Goal: Task Accomplishment & Management: Manage account settings

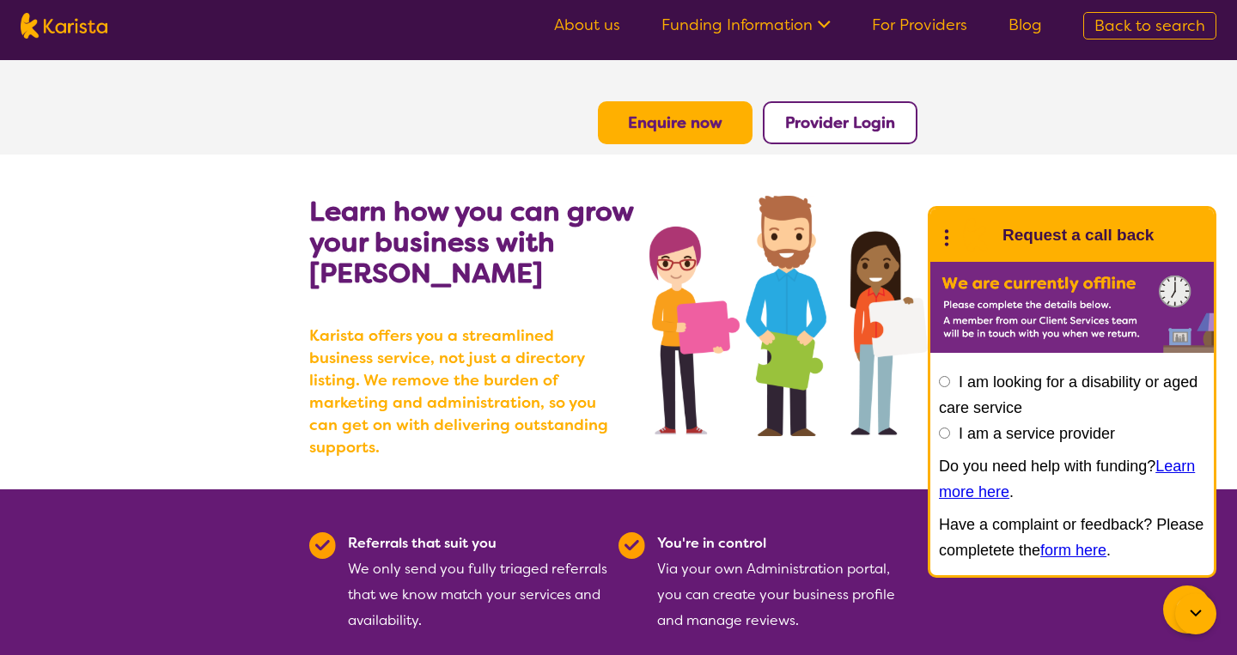
click at [897, 113] on button "Provider Login" at bounding box center [840, 122] width 155 height 43
click at [841, 131] on b "Provider Login" at bounding box center [840, 123] width 110 height 21
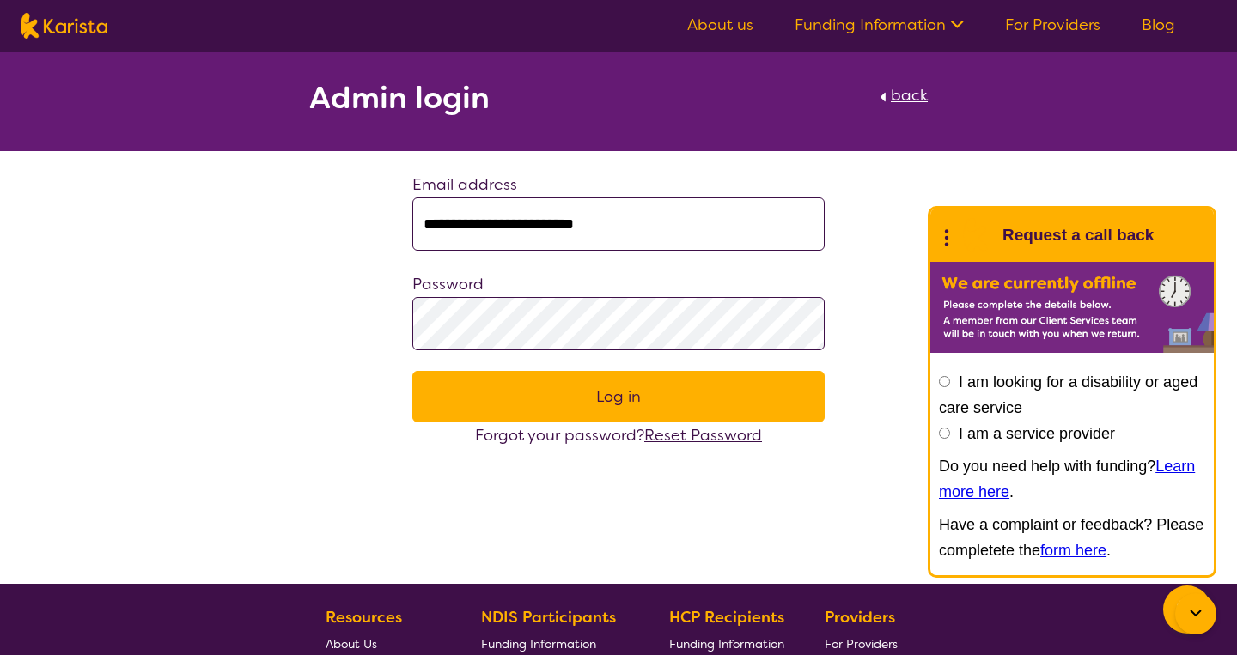
click at [551, 415] on button "Log in" at bounding box center [618, 397] width 412 height 52
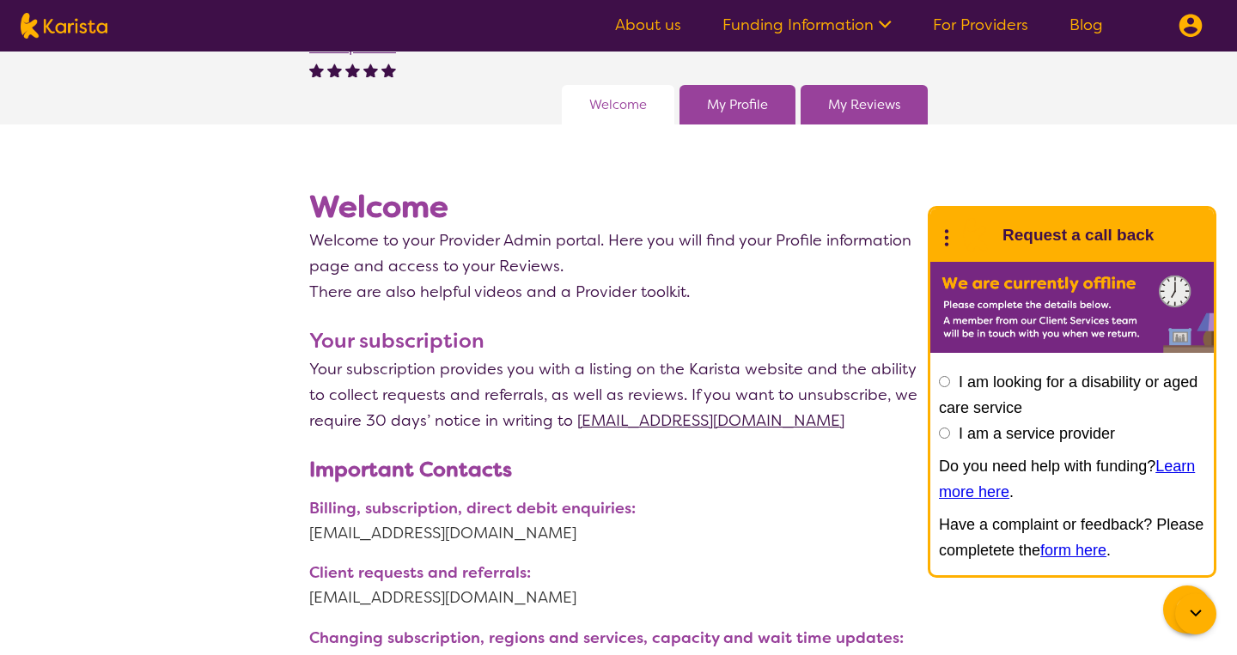
scroll to position [128, 0]
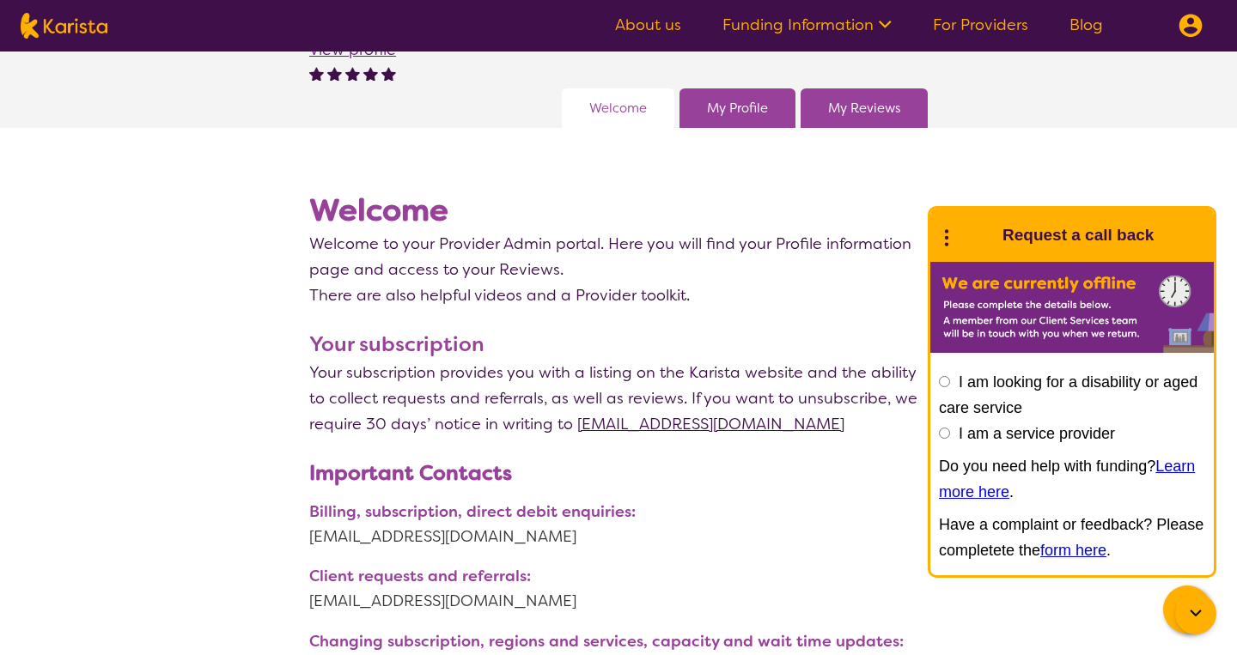
click at [1195, 28] on img at bounding box center [1190, 26] width 24 height 24
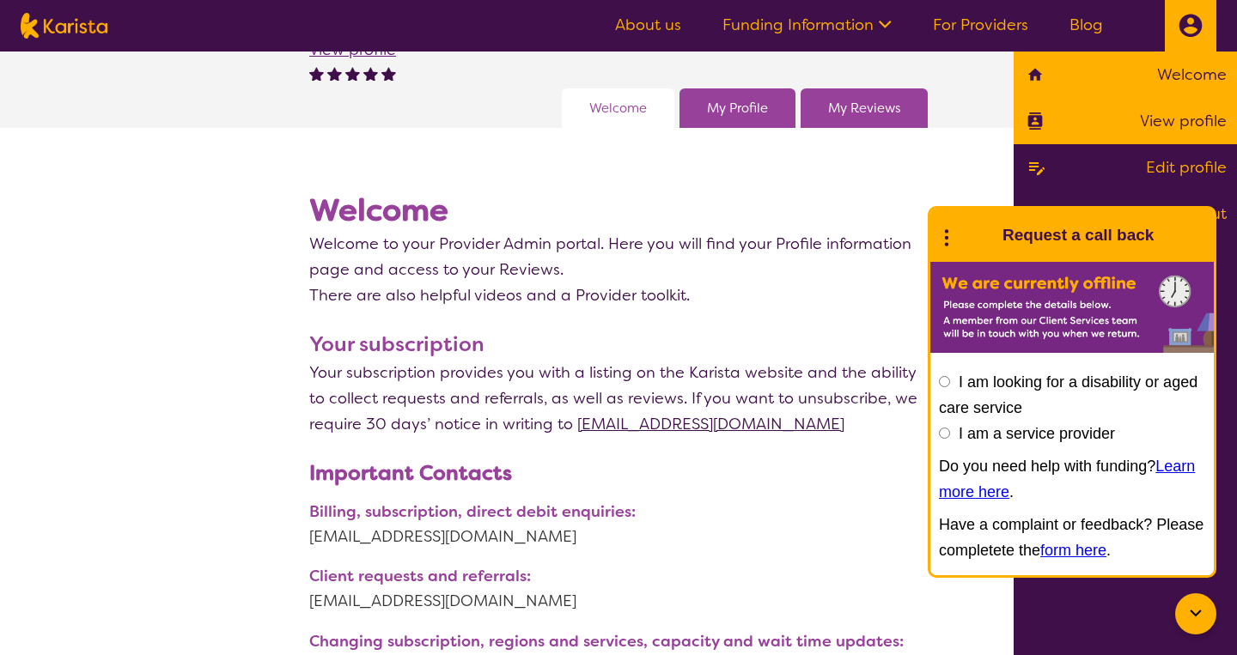
click at [1166, 120] on link "View profile" at bounding box center [1125, 121] width 203 height 26
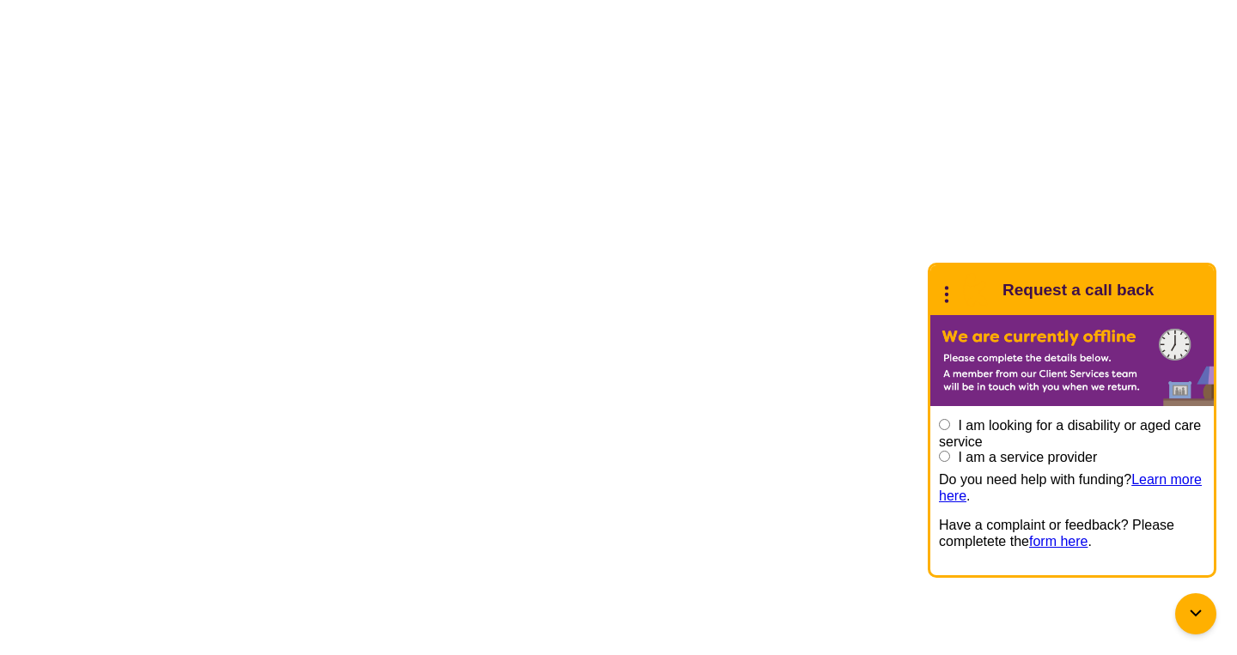
click at [423, 0] on html "End Conversation Request a call back I am looking for a disability or aged care…" at bounding box center [618, 0] width 1237 height 0
click at [424, 0] on html "End Conversation Request a call back I am looking for a disability or aged care…" at bounding box center [618, 0] width 1237 height 0
click at [1203, 604] on icon at bounding box center [1195, 614] width 21 height 21
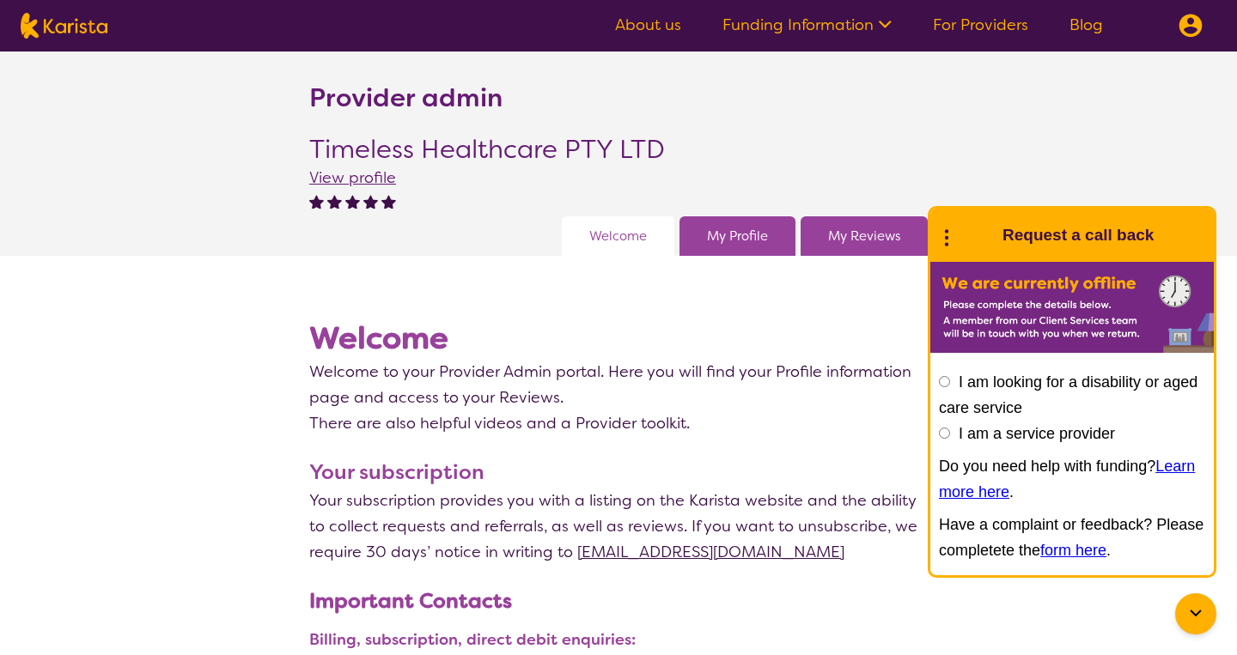
click at [726, 231] on link "My Profile" at bounding box center [737, 236] width 61 height 26
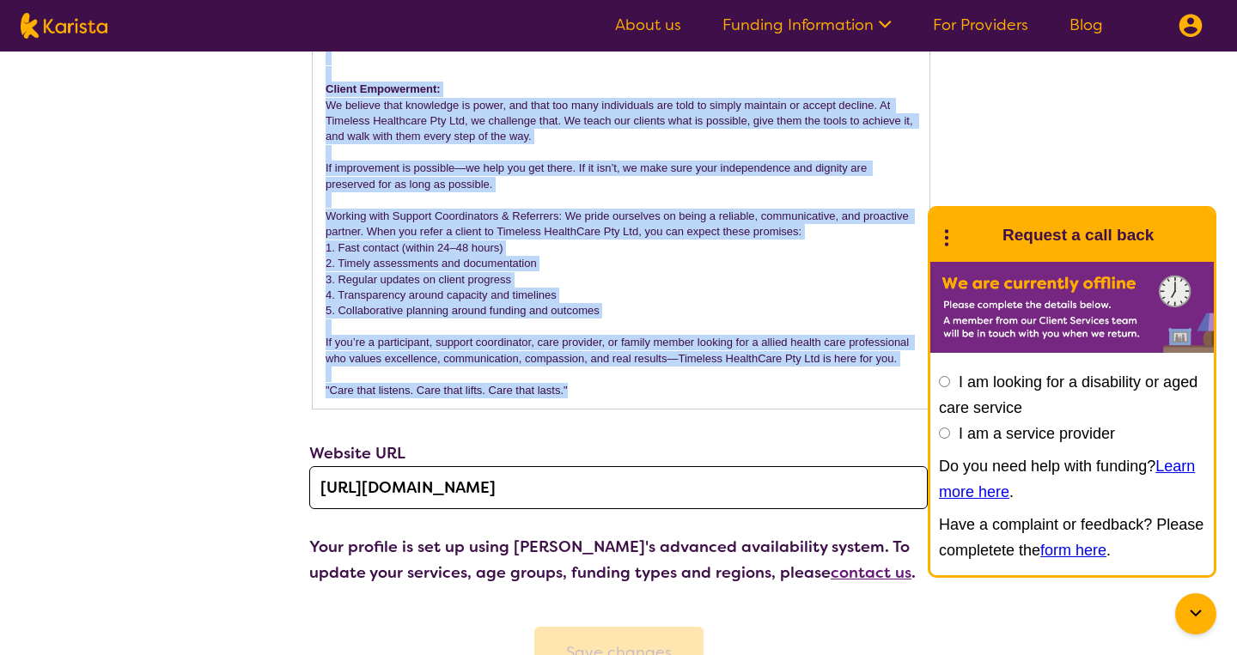
scroll to position [2718, 0]
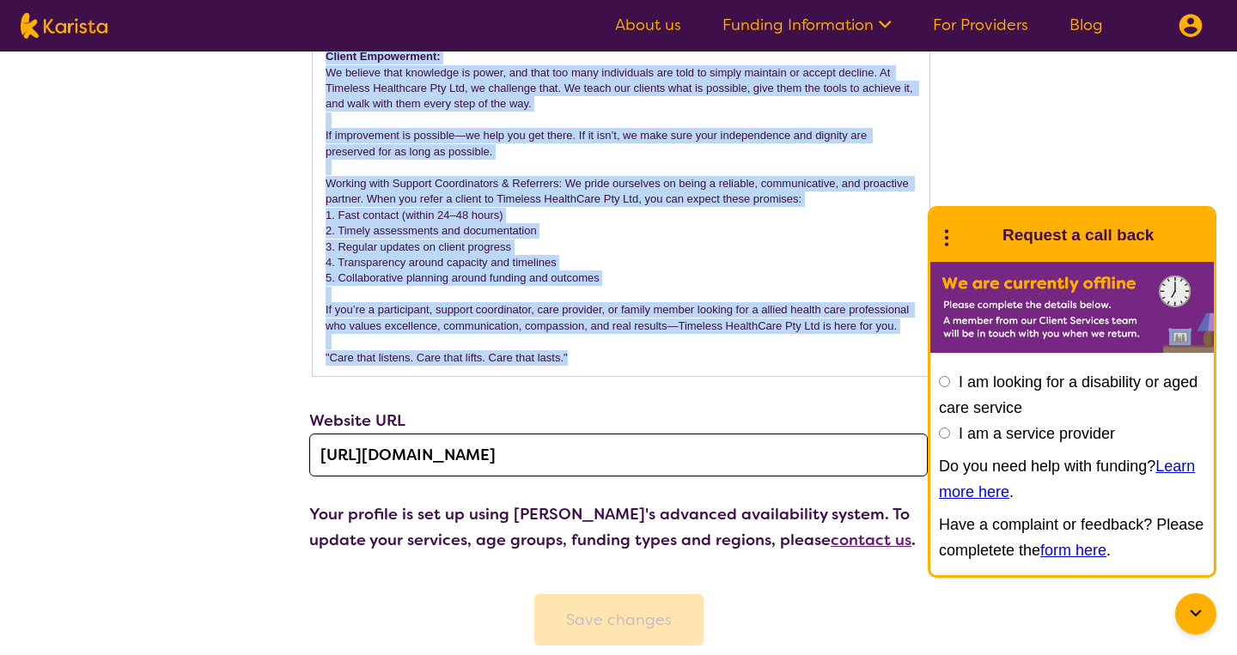
drag, startPoint x: 326, startPoint y: 286, endPoint x: 584, endPoint y: 365, distance: 269.5
copy div "Lor Ip Dol: Sitametc Adipiscing Eli Sed do eiusm te Incidi, Utl Etdol Magna ali…"
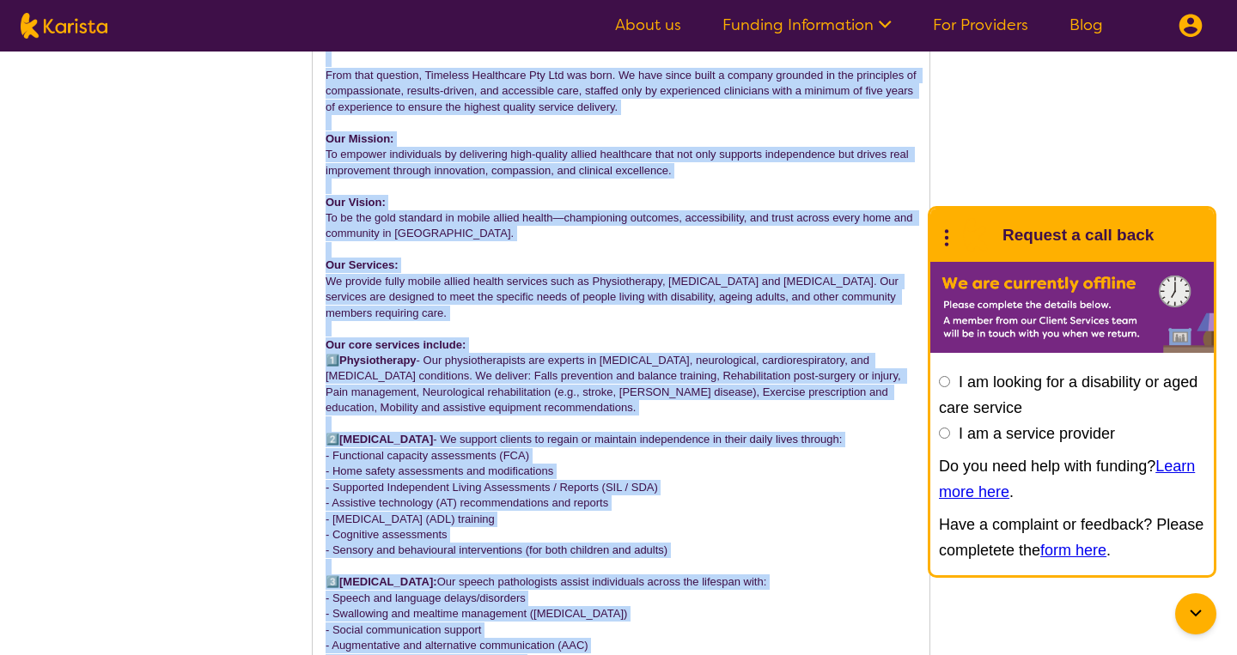
scroll to position [1092, 0]
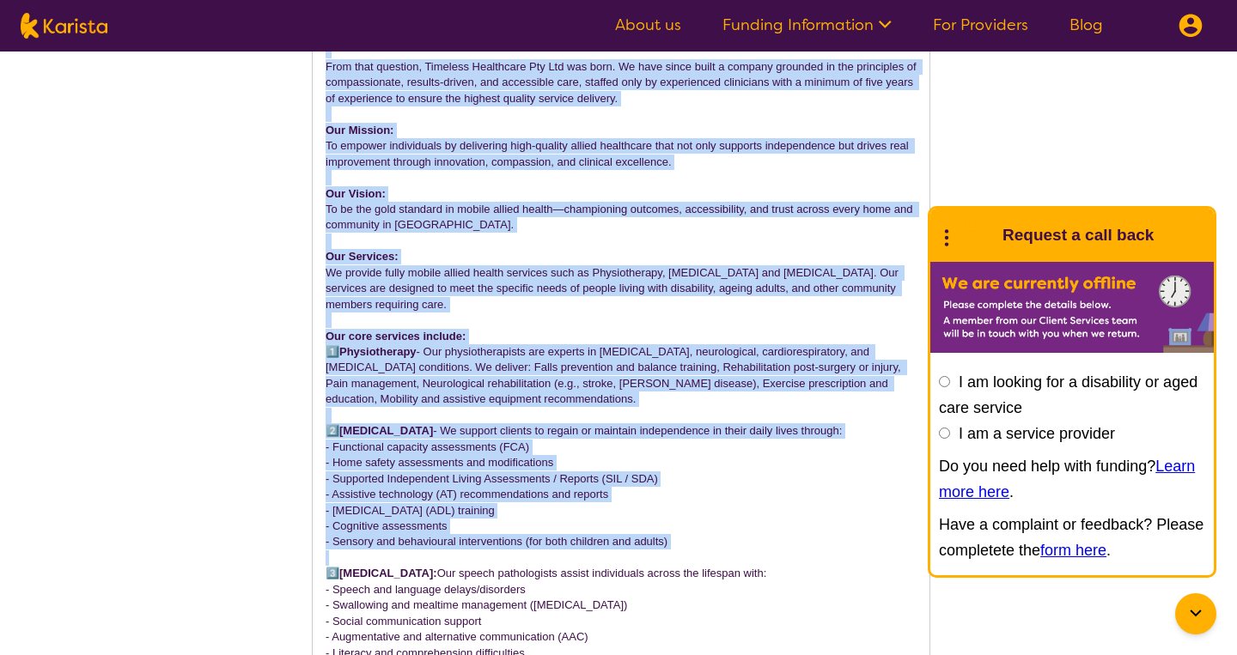
drag, startPoint x: 326, startPoint y: 129, endPoint x: 712, endPoint y: 526, distance: 553.3
copy div "Lor Ip Dol: Sitametc Adipiscing Eli Sed do eiusm te Incidi, Utl Etdol Magna ali…"
click at [493, 274] on p "We provide fully mobile allied health services such as Physiotherapy, [MEDICAL_…" at bounding box center [621, 288] width 591 height 47
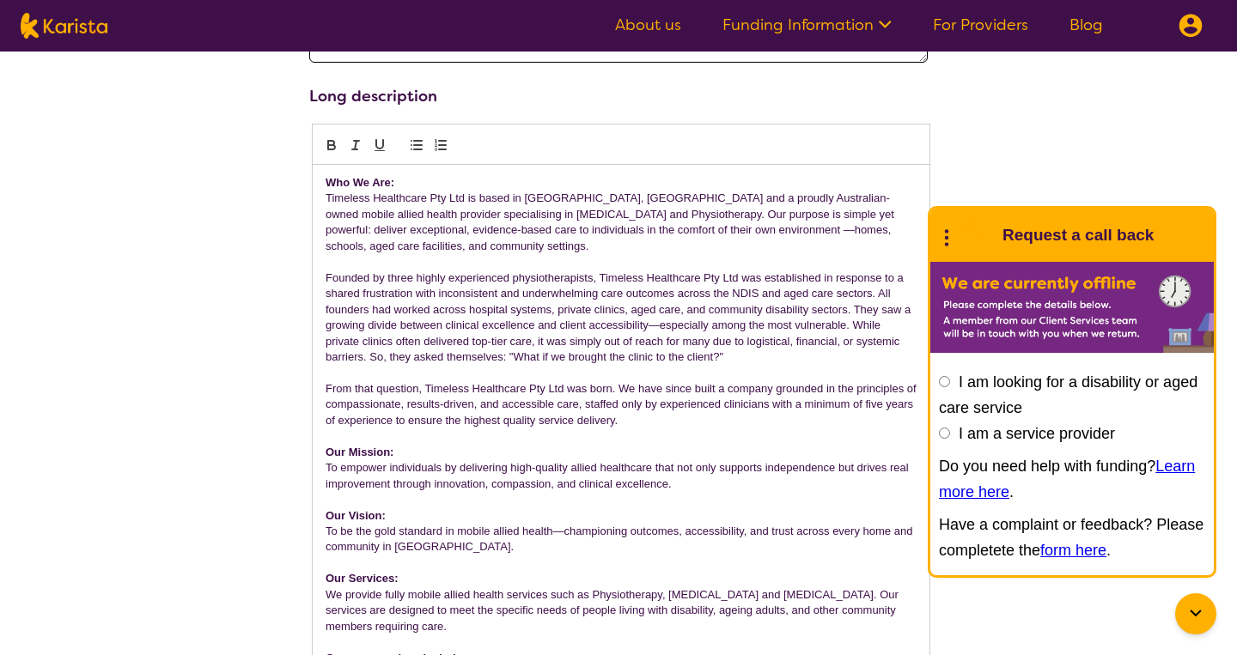
scroll to position [768, 0]
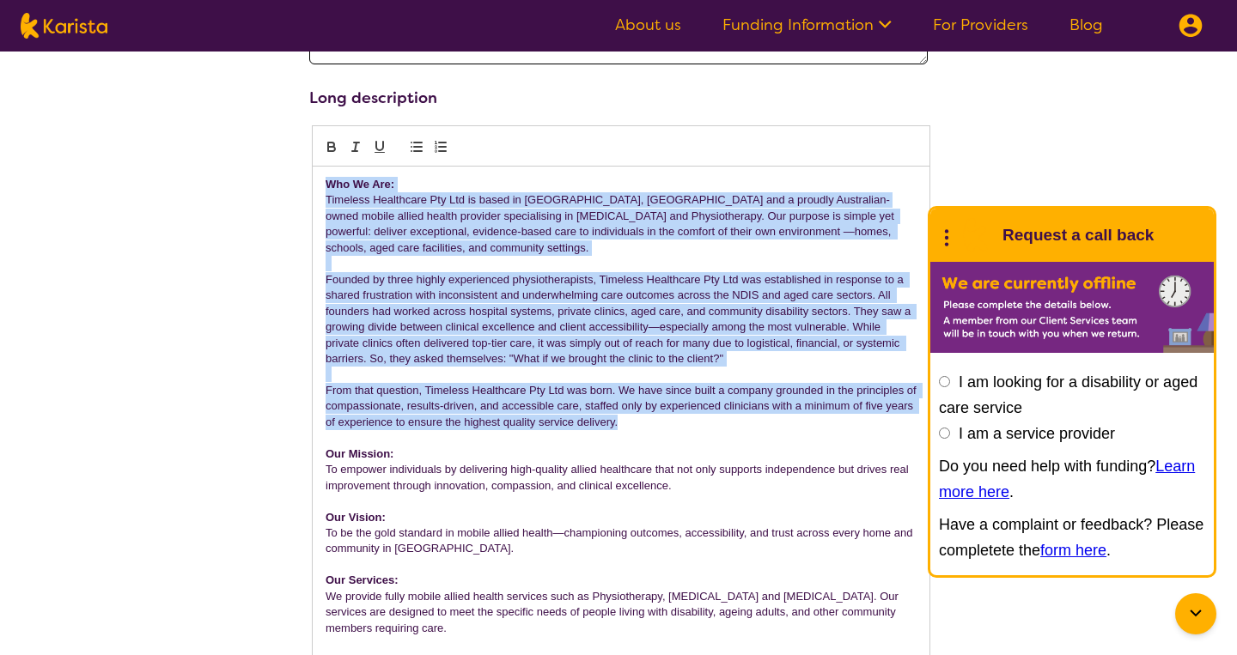
drag, startPoint x: 326, startPoint y: 164, endPoint x: 694, endPoint y: 403, distance: 439.1
copy div "Lor Ip Dol: Sitametc Adipiscing Eli Sed do eiusm te Incidi, Utl Etdol Magna ali…"
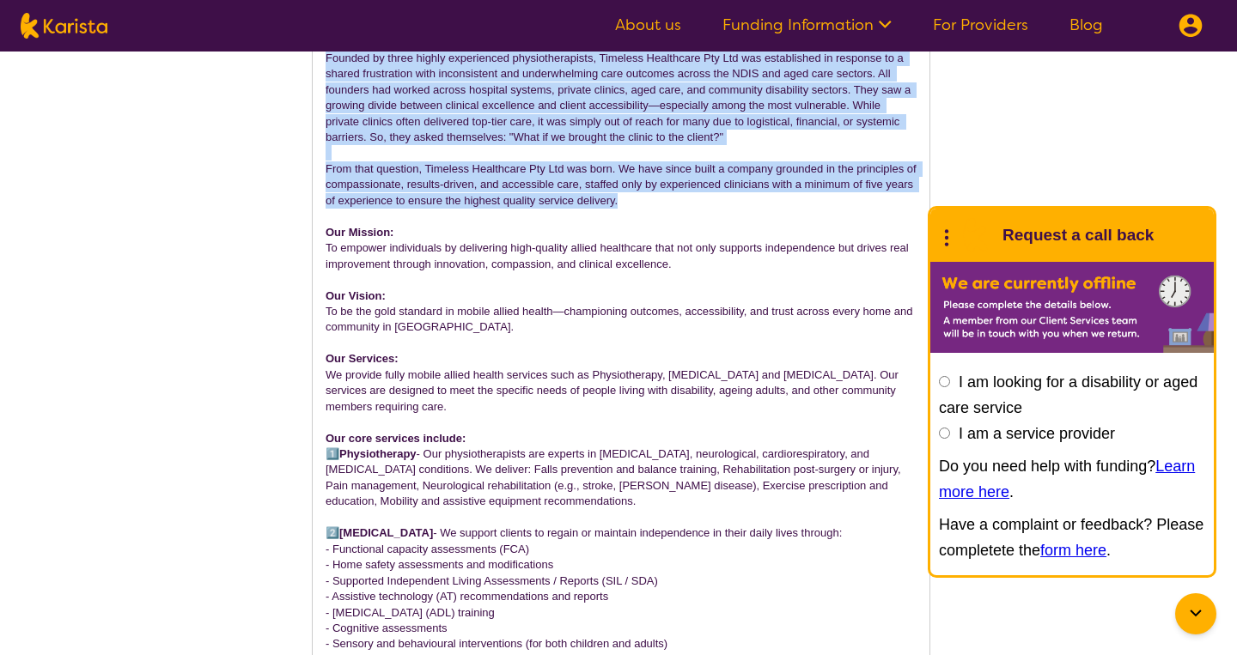
scroll to position [990, 0]
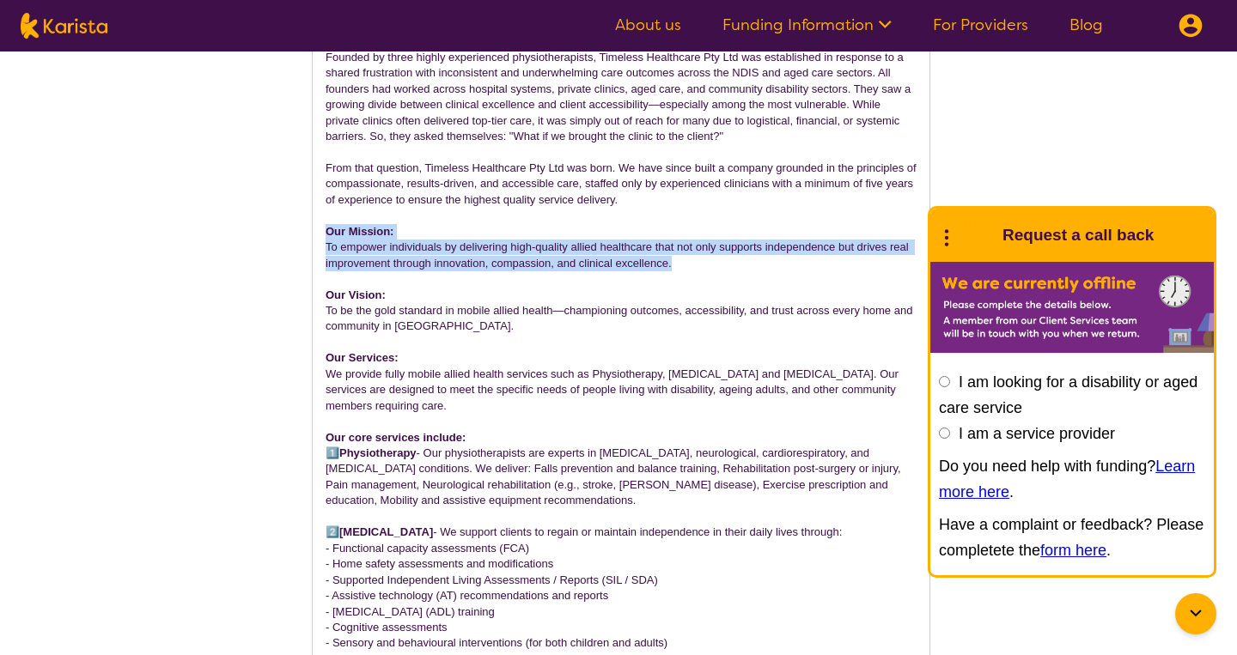
drag, startPoint x: 325, startPoint y: 205, endPoint x: 728, endPoint y: 246, distance: 405.7
copy div "Our Mission: To empower individuals by delivering high-quality allied healthcar…"
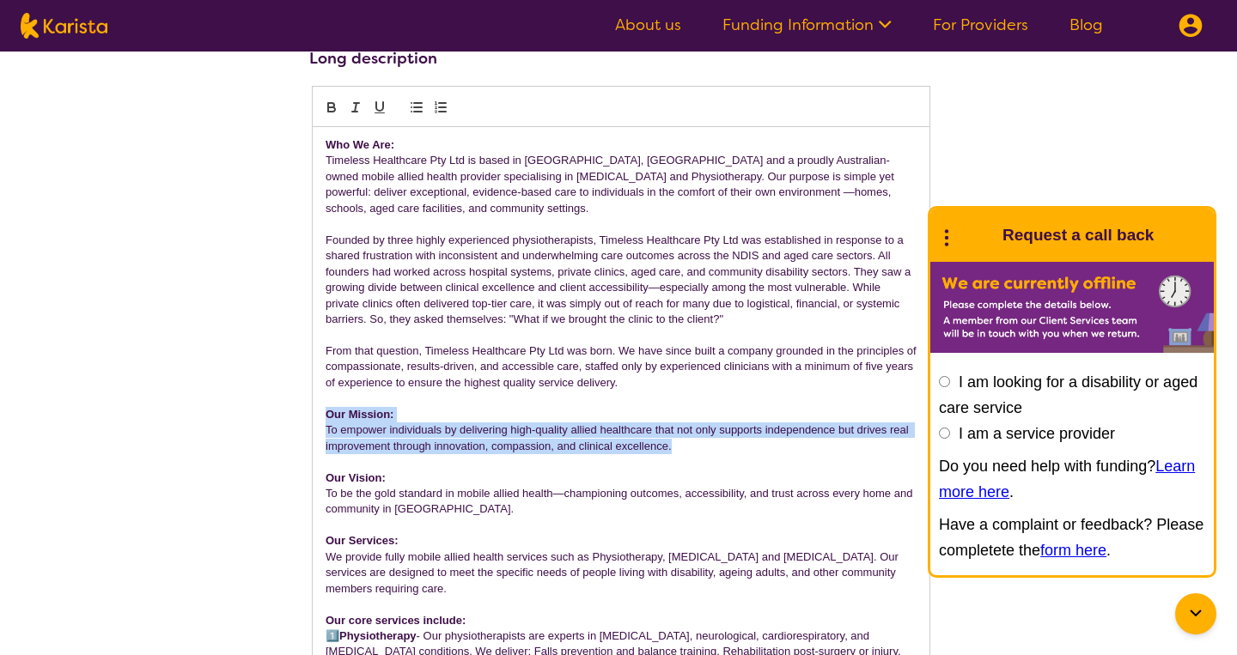
scroll to position [806, 0]
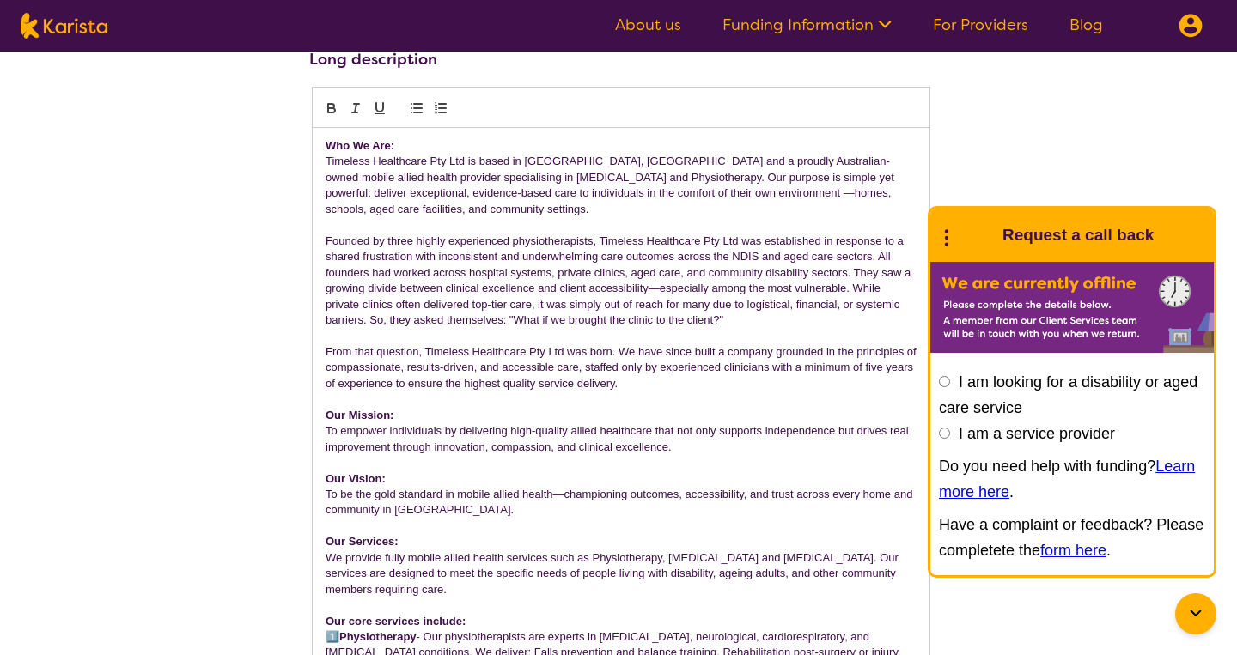
click at [569, 277] on p "Founded by three highly experienced physiotherapists, Timeless Healthcare Pty L…" at bounding box center [621, 281] width 591 height 95
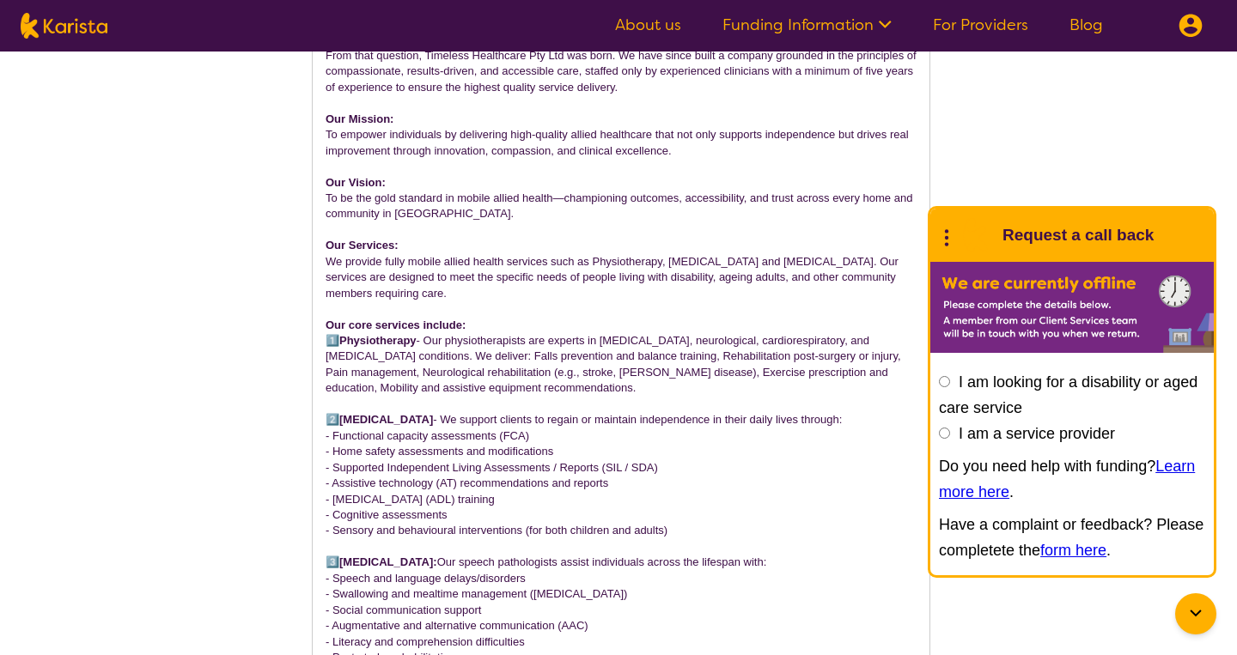
scroll to position [1127, 0]
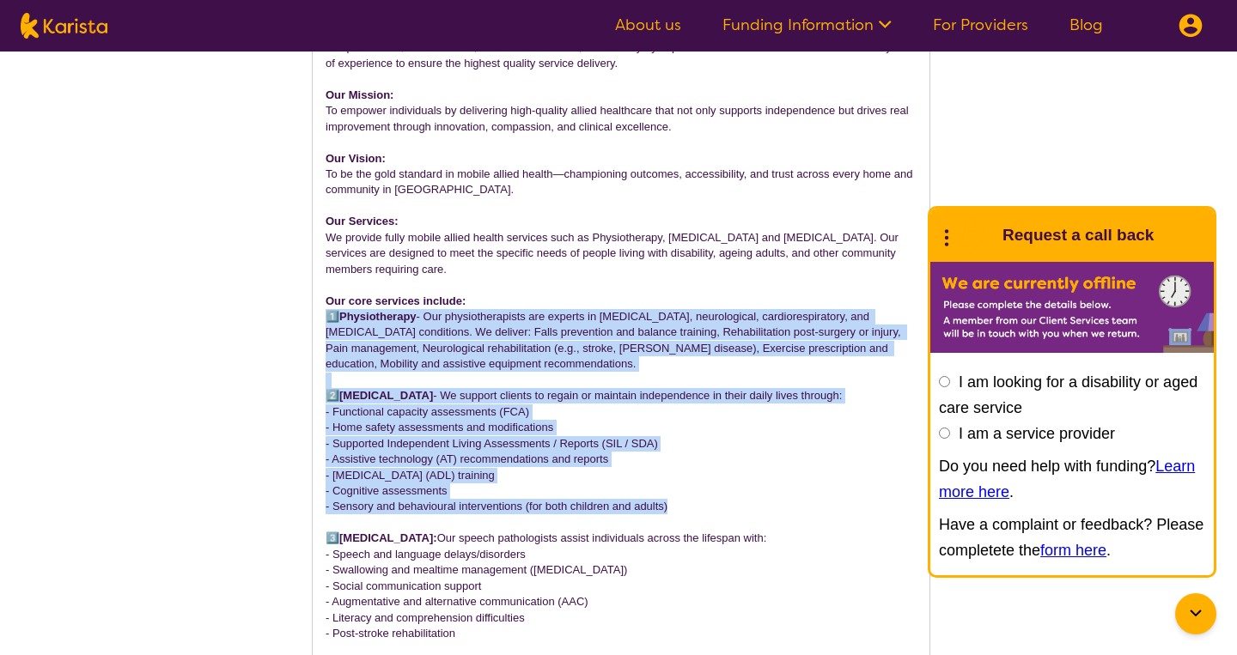
drag, startPoint x: 326, startPoint y: 290, endPoint x: 740, endPoint y: 483, distance: 456.5
copy div "1️⃣ Physiotherapy - Our physiotherapists are experts in [MEDICAL_DATA], neurolo…"
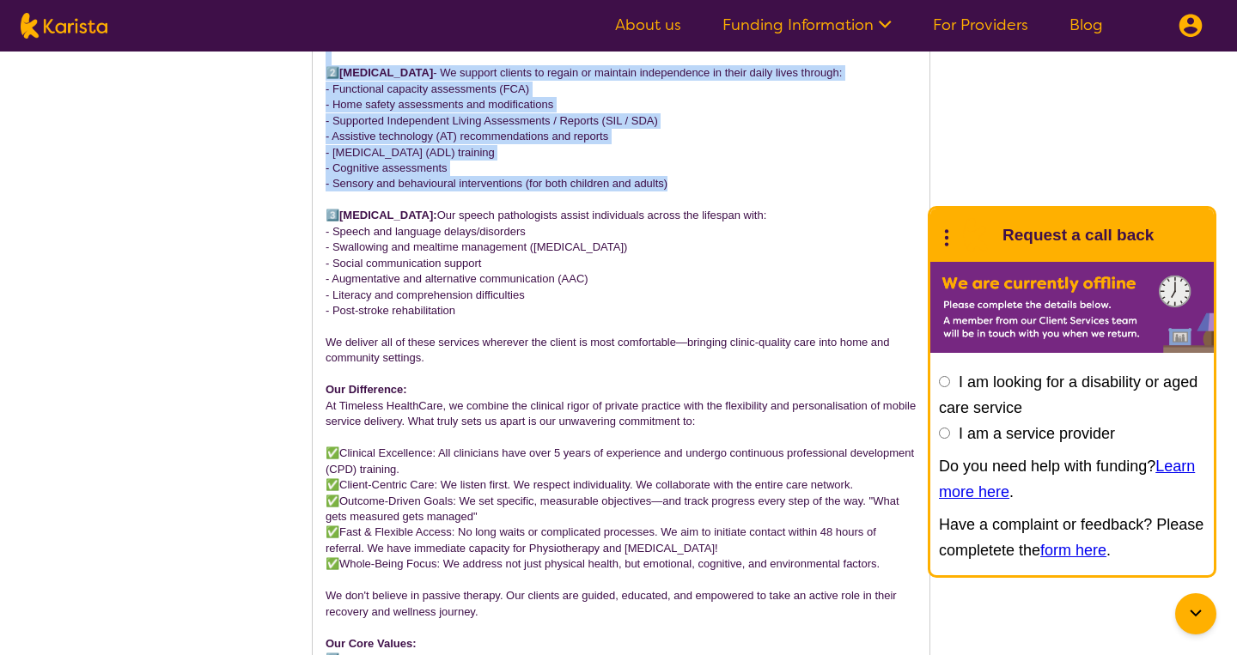
scroll to position [1460, 0]
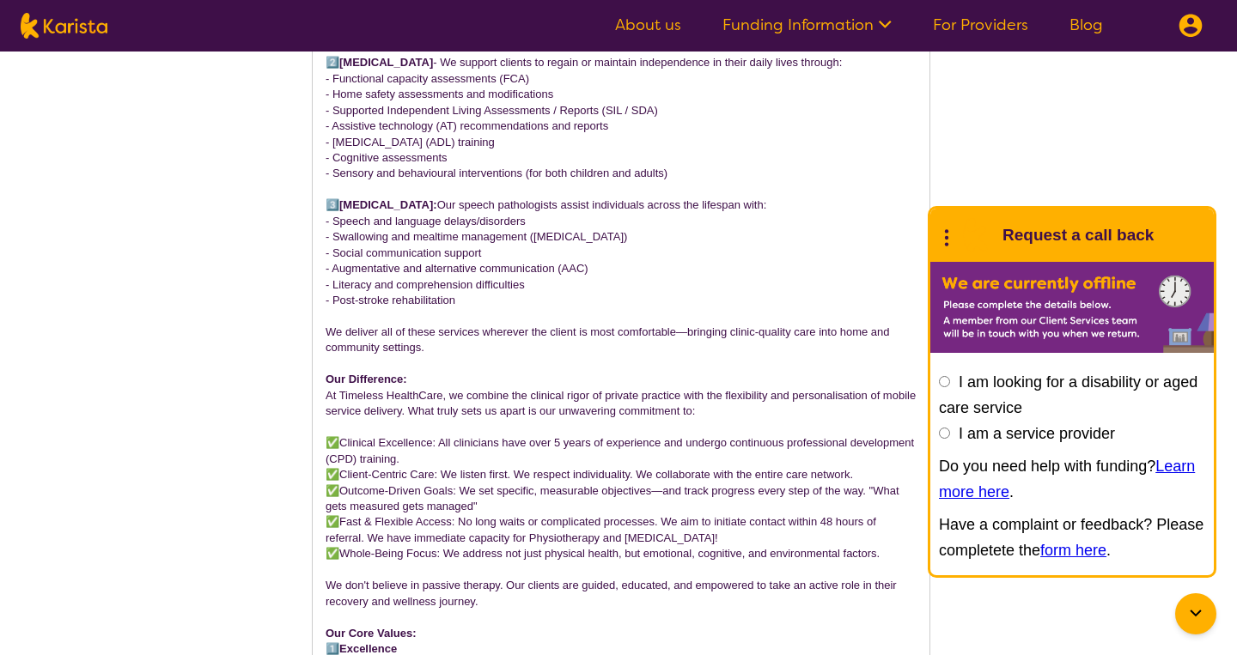
click at [435, 356] on p at bounding box center [621, 363] width 591 height 15
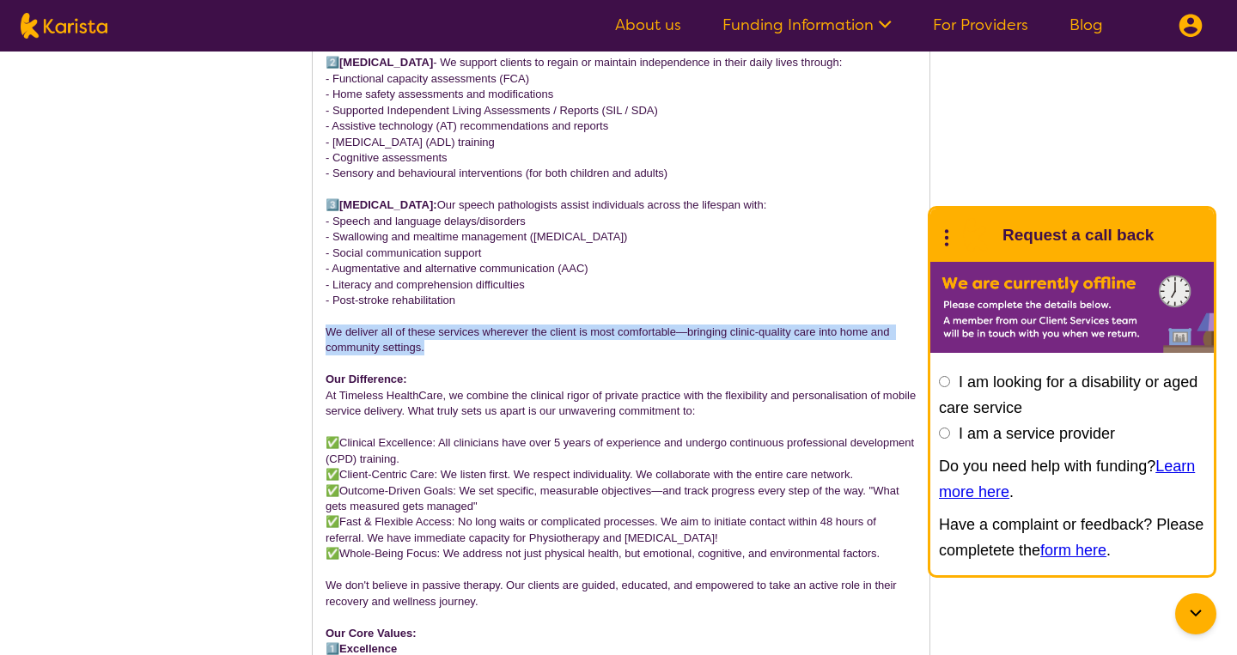
drag, startPoint x: 326, startPoint y: 305, endPoint x: 456, endPoint y: 322, distance: 130.8
click at [456, 325] on p "We deliver all of these services wherever the client is most comfortable—bringi…" at bounding box center [621, 341] width 591 height 32
copy p "We deliver all of these services wherever the client is most comfortable—bringi…"
click at [411, 325] on p "We deliver all of these services wherever the client is most comfortable—bringi…" at bounding box center [621, 341] width 591 height 32
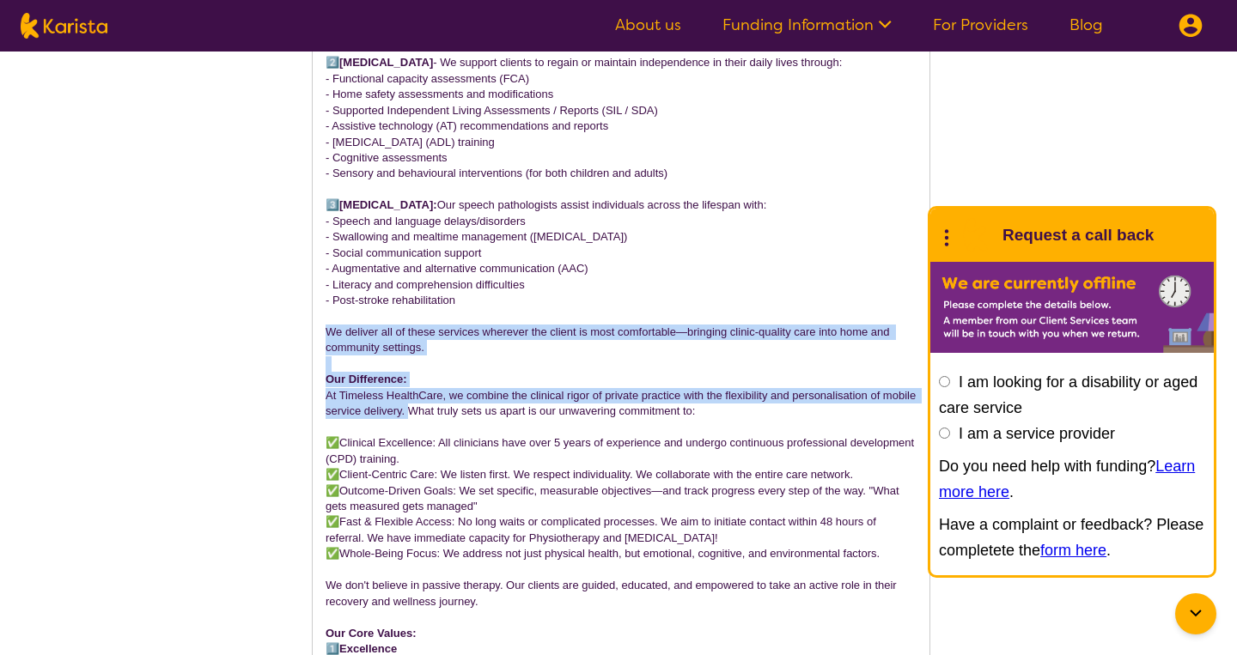
drag, startPoint x: 327, startPoint y: 306, endPoint x: 445, endPoint y: 389, distance: 144.2
click at [445, 389] on div "Who We Are: Timeless Healthcare Pty Ltd is based in [GEOGRAPHIC_DATA], [GEOGRAP…" at bounding box center [621, 554] width 617 height 2160
copy div "We deliver all of these services wherever the client is most comfortable—bringi…"
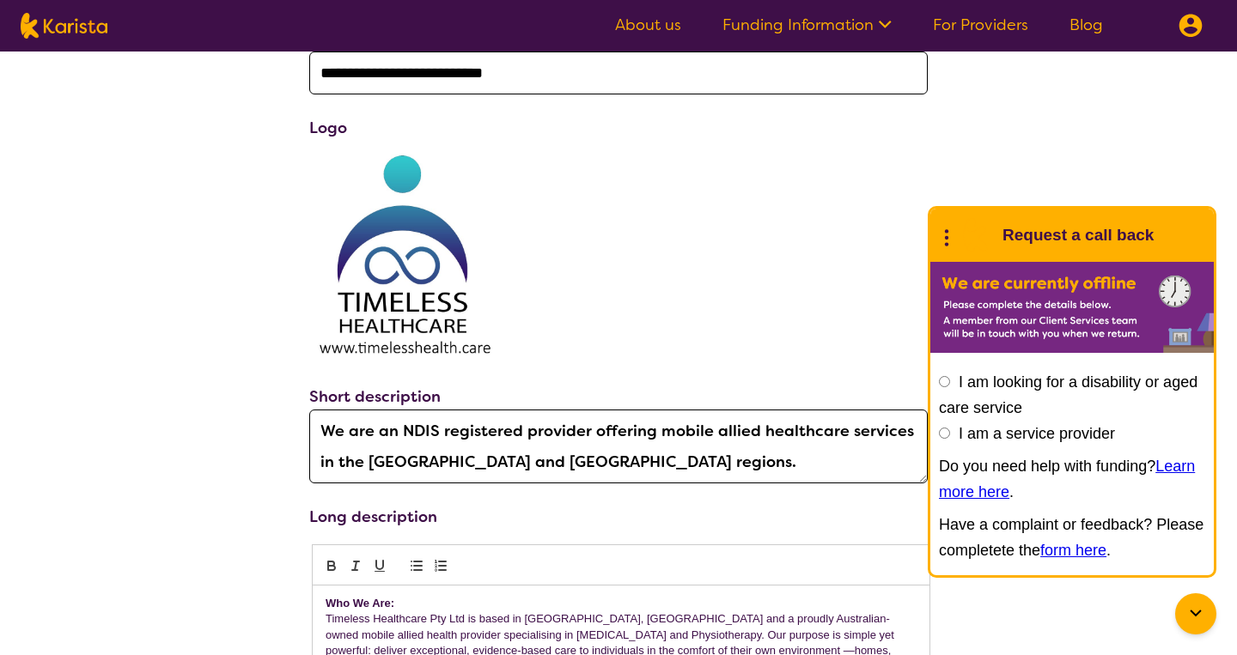
scroll to position [271, 0]
